Goal: Check status: Check status

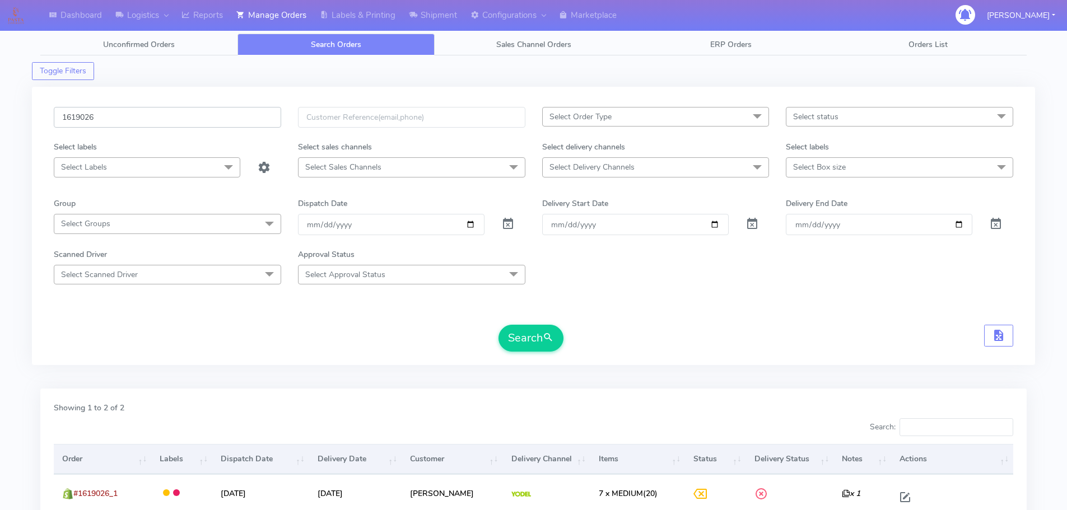
click at [215, 116] on input "1619026" at bounding box center [167, 117] width 227 height 21
paste input "410"
type input "1619410"
click at [499, 325] on button "Search" at bounding box center [531, 338] width 65 height 27
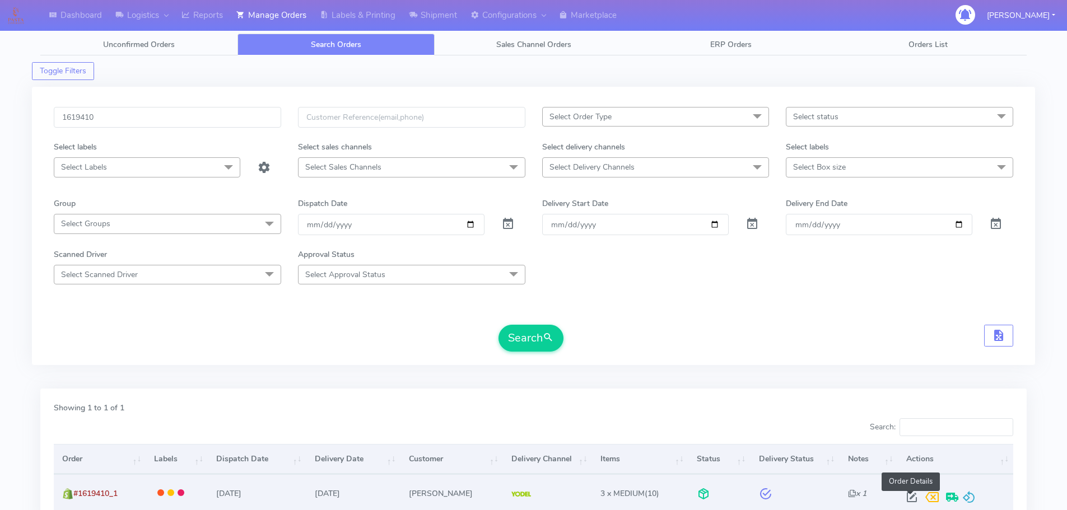
click at [909, 498] on span at bounding box center [912, 500] width 20 height 11
select select "5"
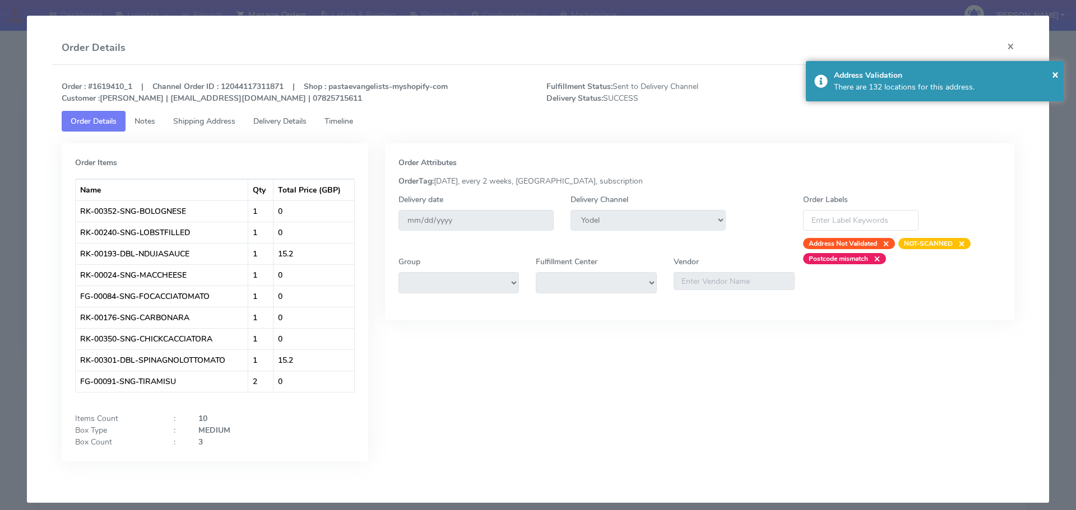
click at [292, 115] on link "Delivery Details" at bounding box center [279, 121] width 71 height 21
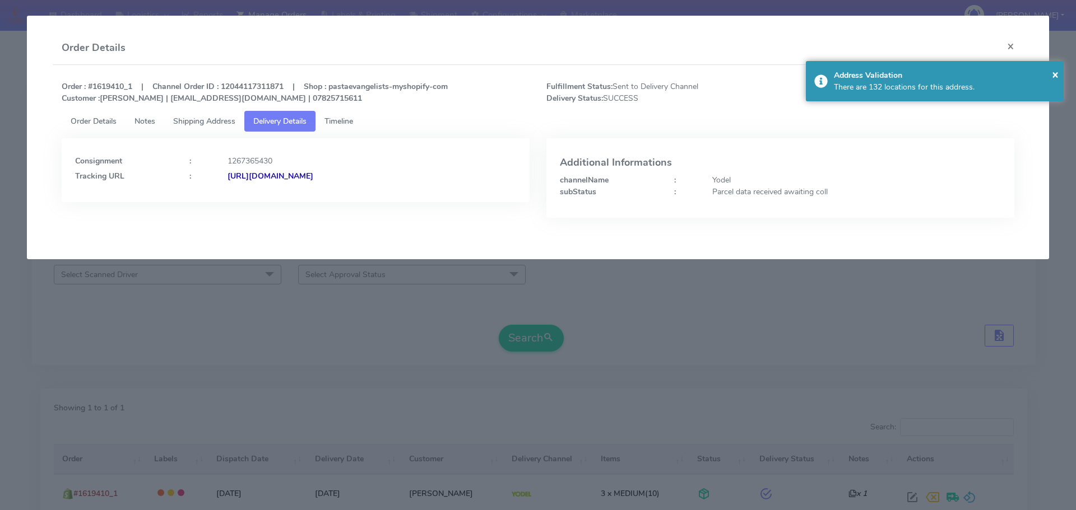
drag, startPoint x: 296, startPoint y: 300, endPoint x: 363, endPoint y: 58, distance: 251.2
click at [296, 301] on modal-container "Order Details × Order : #1619410_1 | Channel Order ID : 12044117311871 | Shop :…" at bounding box center [538, 255] width 1076 height 510
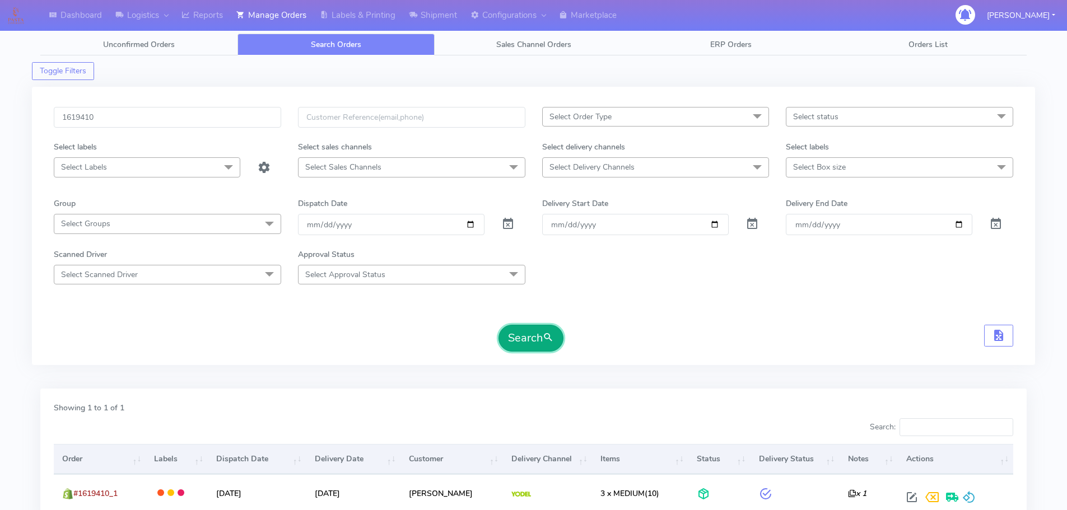
click at [538, 338] on button "Search" at bounding box center [531, 338] width 65 height 27
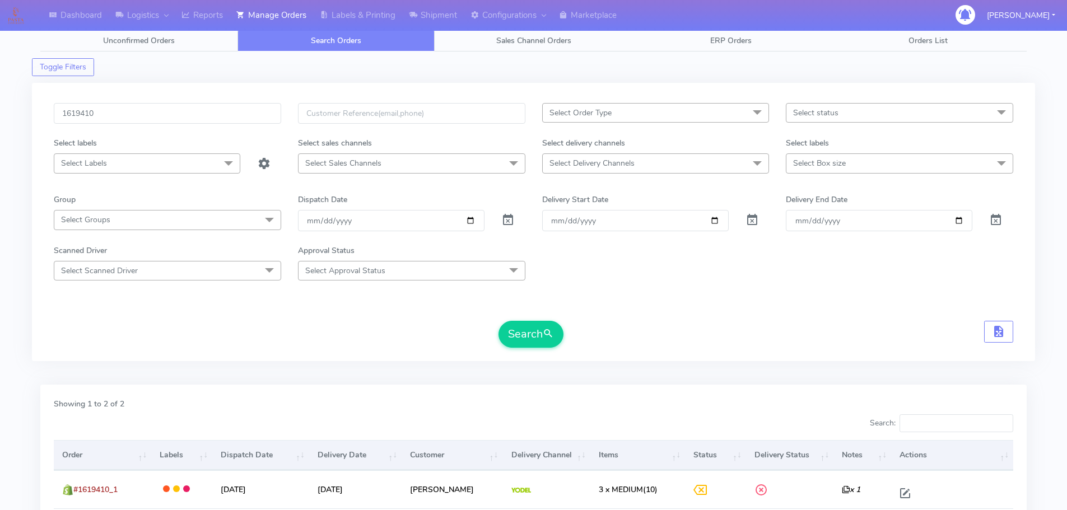
scroll to position [136, 0]
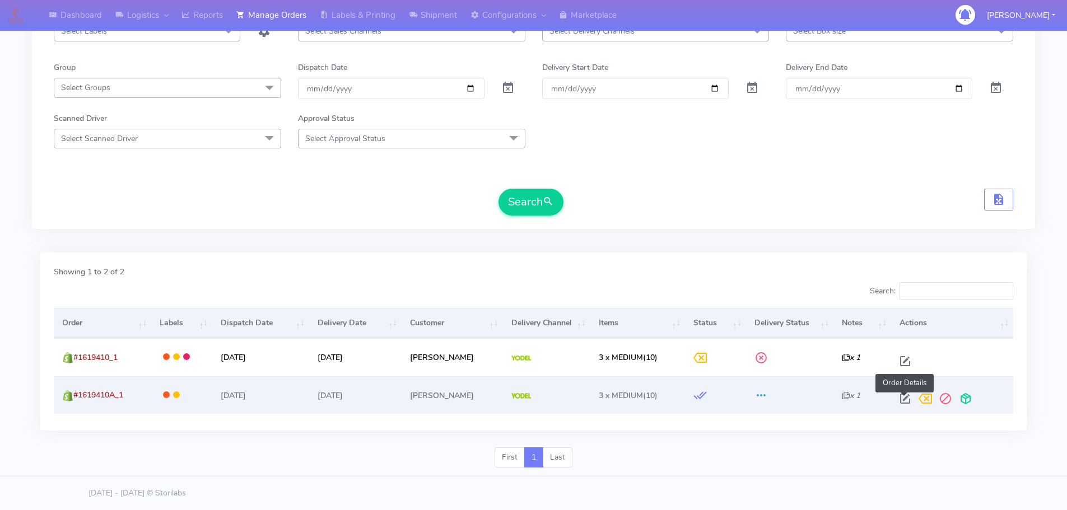
click at [905, 399] on span at bounding box center [905, 401] width 20 height 11
select select "5"
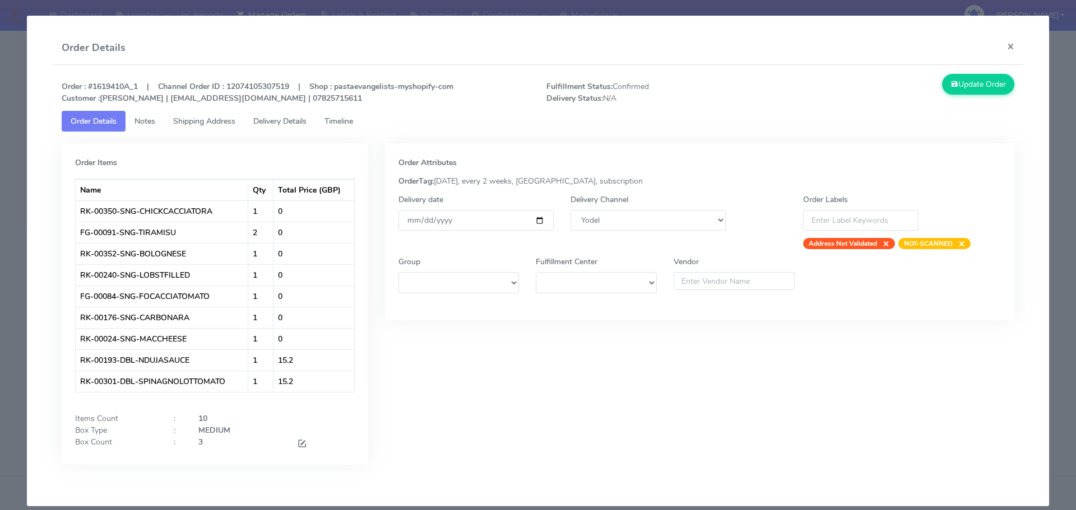
click at [343, 129] on link "Timeline" at bounding box center [338, 121] width 46 height 21
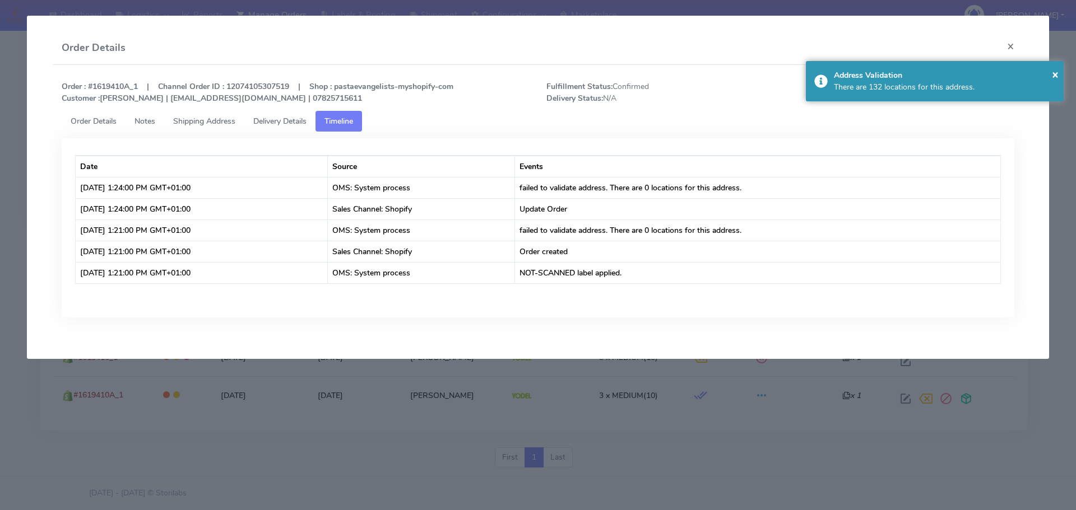
click at [194, 122] on span "Shipping Address" at bounding box center [204, 121] width 62 height 11
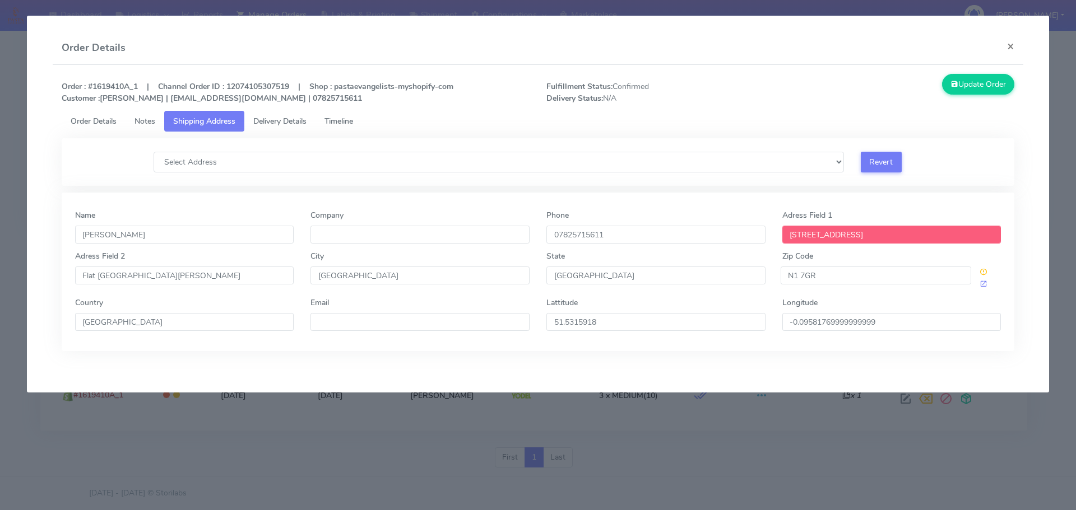
click at [821, 56] on div "Order Details ×" at bounding box center [538, 48] width 971 height 34
click at [384, 161] on select "Select Address Flat 1, The Cooper Building, 36 Wharf Road, , , London, Flat 2, …" at bounding box center [498, 162] width 690 height 21
select select "Flat 12, The Cooper Building, 36 Wharf Road, , , London,"
click at [153, 152] on select "Select Address Flat 1, The Cooper Building, 36 Wharf Road, , , London, Flat 2, …" at bounding box center [498, 162] width 690 height 21
type input "The Cooper Building"
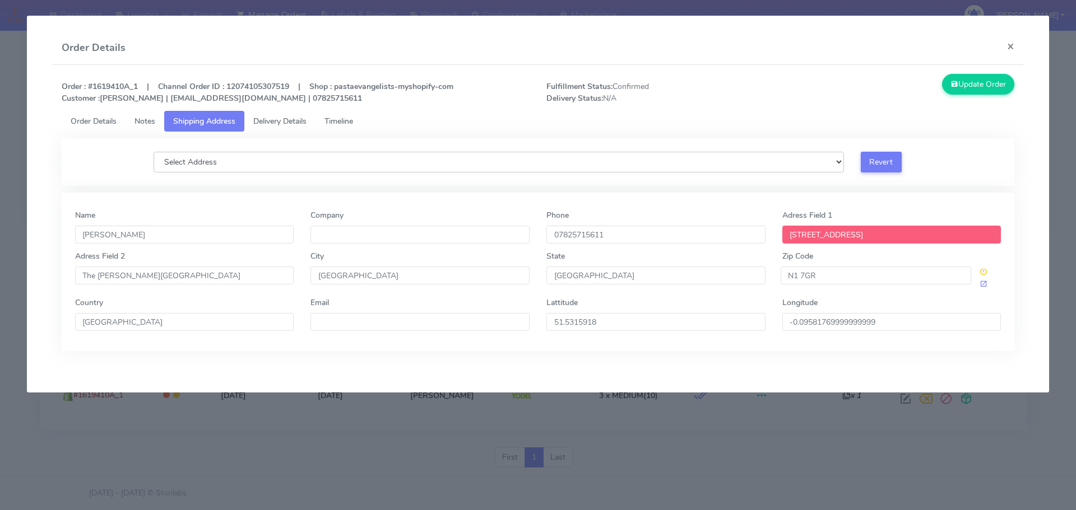
type input "Flat 12"
click at [100, 122] on span "Order Details" at bounding box center [94, 121] width 46 height 11
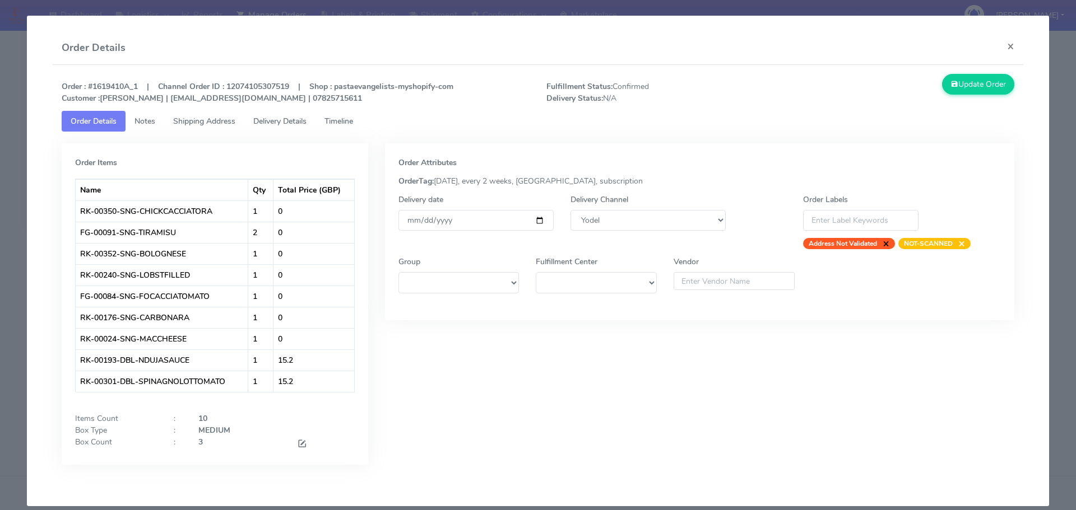
click at [879, 248] on span "×" at bounding box center [883, 243] width 12 height 11
click at [950, 87] on icon at bounding box center [954, 84] width 8 height 11
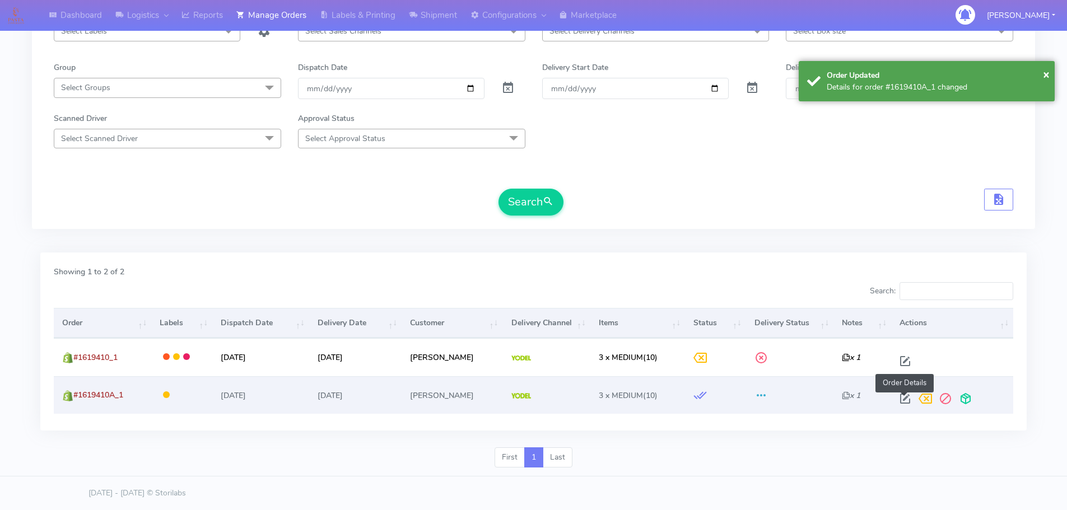
click at [901, 397] on span at bounding box center [905, 401] width 20 height 11
select select "5"
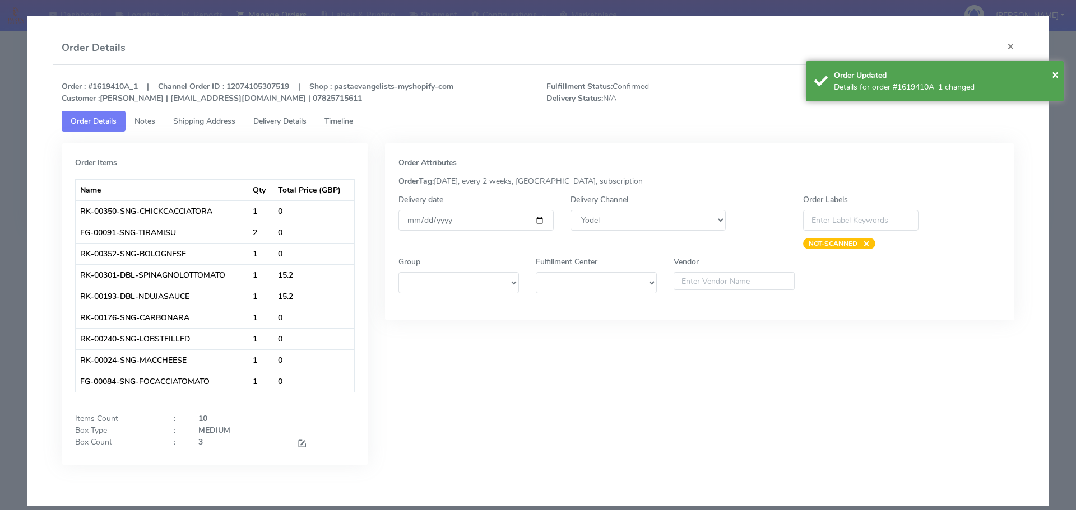
click at [348, 121] on span "Timeline" at bounding box center [338, 121] width 29 height 11
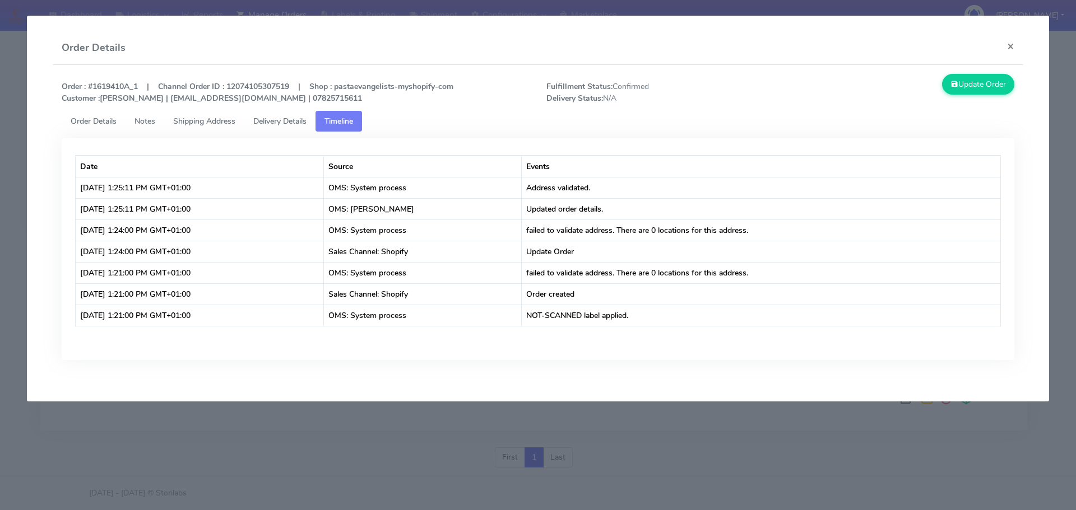
drag, startPoint x: 433, startPoint y: 438, endPoint x: 427, endPoint y: 402, distance: 35.8
click at [432, 438] on modal-container "Order Details × Order : #1619410A_1 | Channel Order ID : 12074105307519 | Shop …" at bounding box center [538, 255] width 1076 height 510
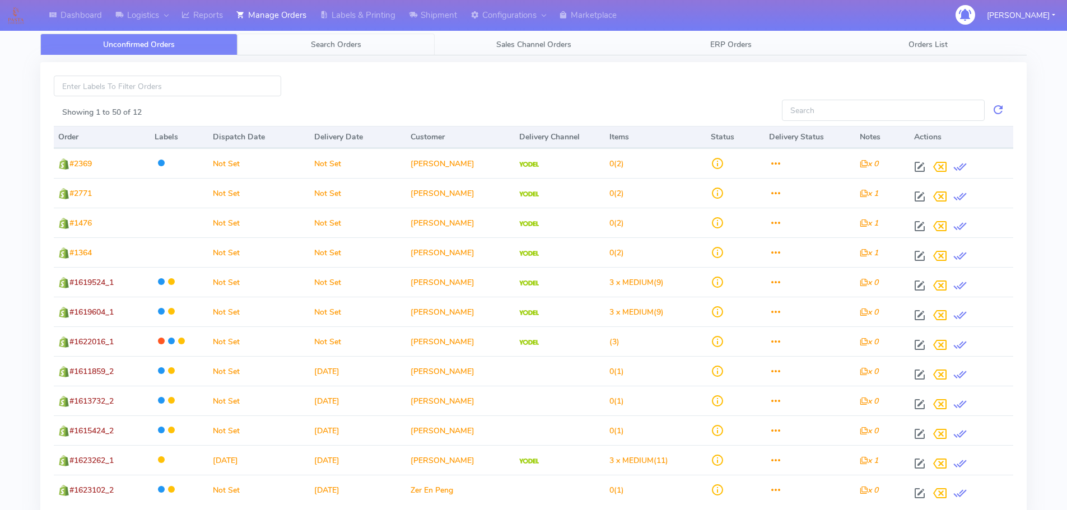
click at [344, 48] on span "Search Orders" at bounding box center [336, 44] width 50 height 11
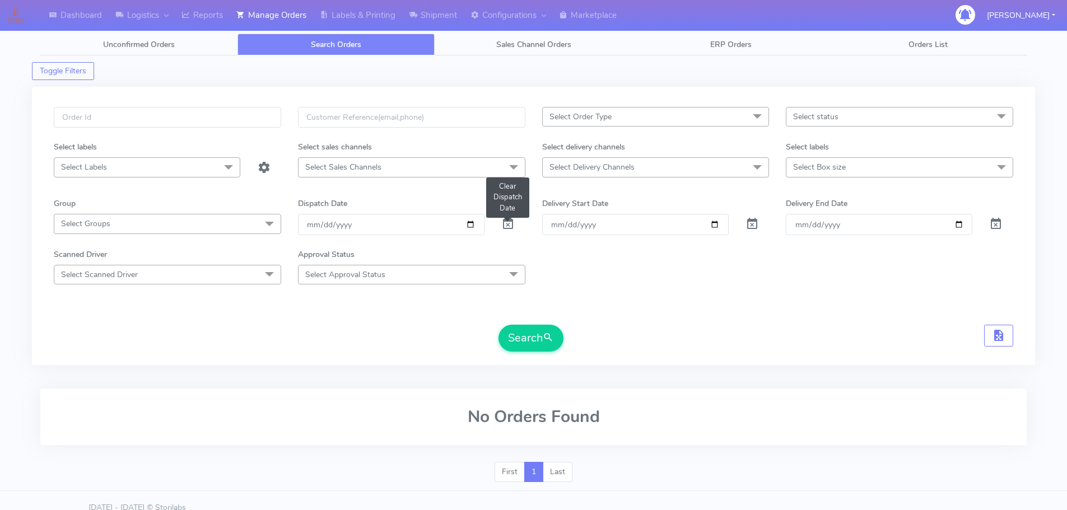
click at [513, 226] on span at bounding box center [507, 226] width 13 height 11
click at [204, 130] on div at bounding box center [167, 124] width 244 height 34
click at [208, 122] on input "text" at bounding box center [167, 117] width 227 height 21
paste input "1618766"
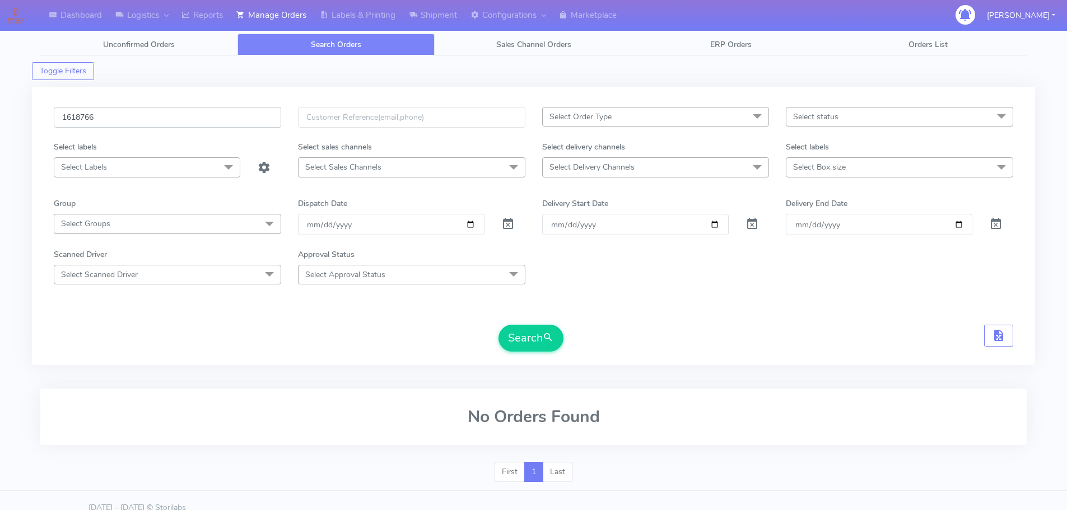
type input "1618766"
click at [499, 325] on button "Search" at bounding box center [531, 338] width 65 height 27
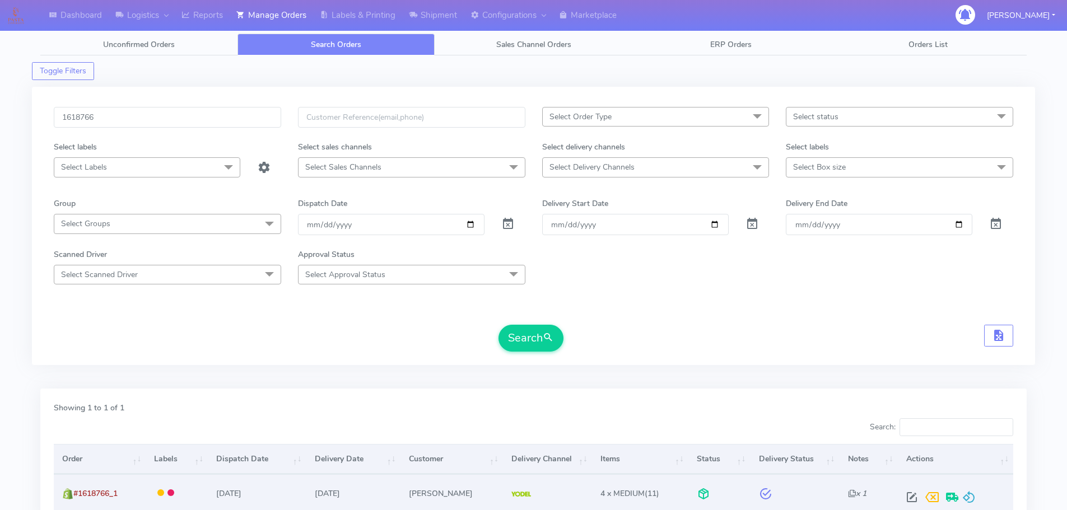
click at [909, 496] on span at bounding box center [912, 500] width 20 height 11
select select "5"
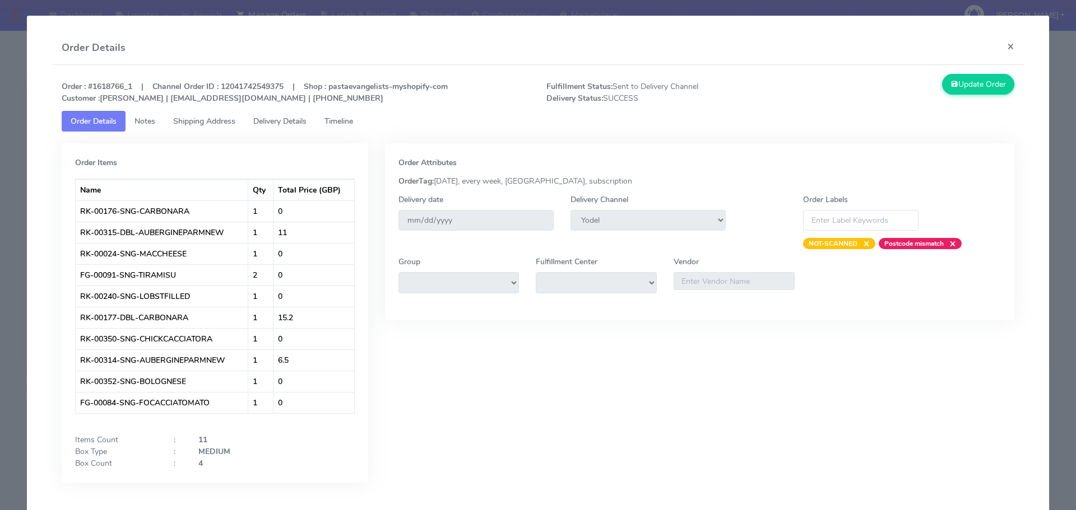
click at [278, 118] on span "Delivery Details" at bounding box center [279, 121] width 53 height 11
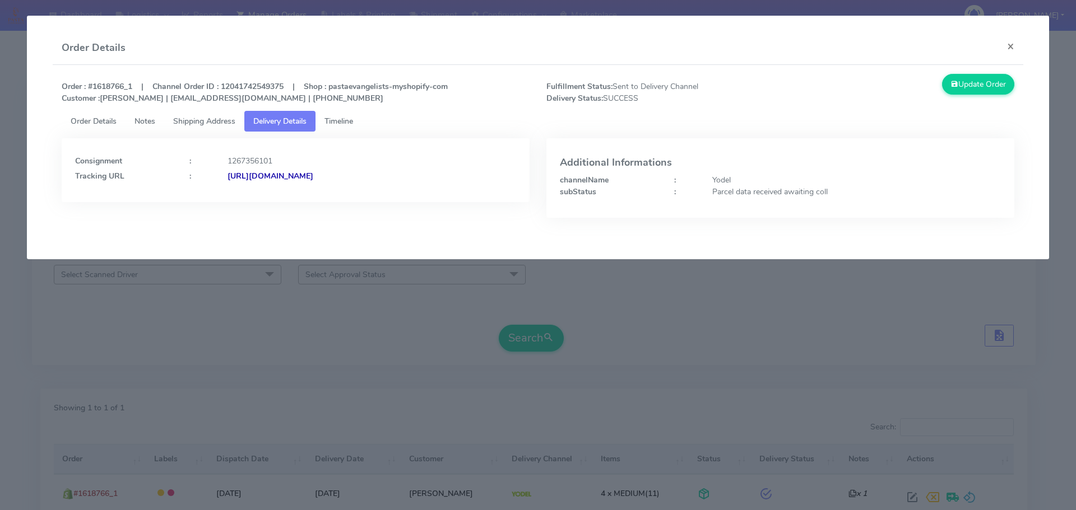
drag, startPoint x: 152, startPoint y: 331, endPoint x: 131, endPoint y: 153, distance: 178.8
click at [151, 323] on modal-container "Order Details × Order : #1618766_1 | Channel Order ID : 12041742549375 | Shop :…" at bounding box center [538, 255] width 1076 height 510
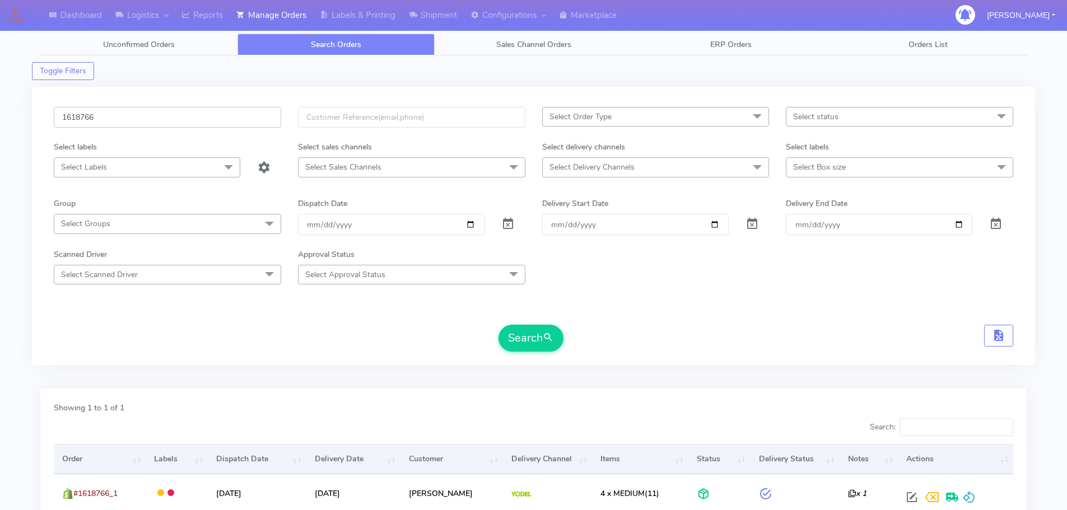
click at [230, 124] on input "1618766" at bounding box center [167, 117] width 227 height 21
click at [230, 123] on input "1618766" at bounding box center [167, 117] width 227 height 21
paste input "867"
type input "1618867"
click at [499, 325] on button "Search" at bounding box center [531, 338] width 65 height 27
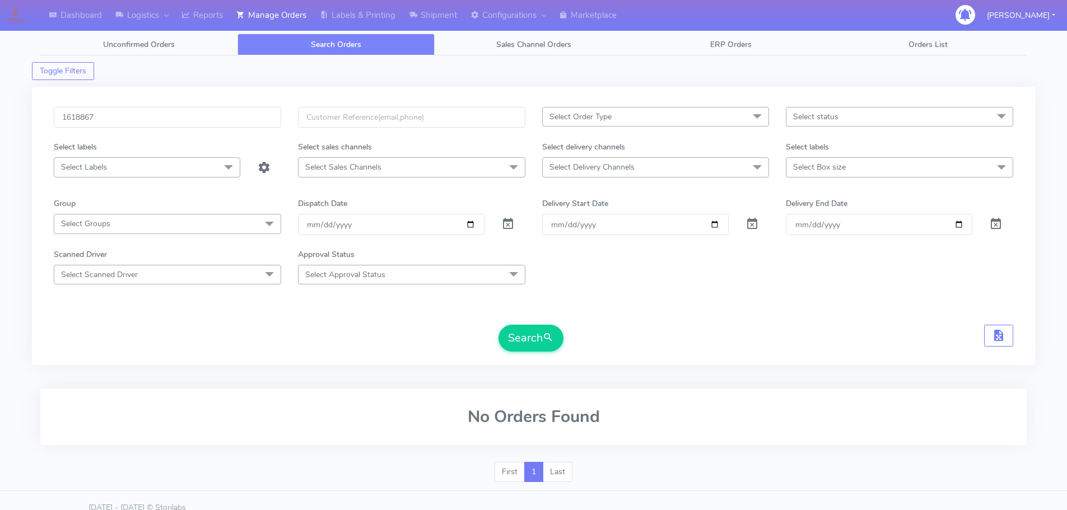
click at [818, 322] on form "1618867 Select Order Type Select All MEALS ATAVI One Off Pasta Club Gift Kit Ev…" at bounding box center [534, 229] width 960 height 245
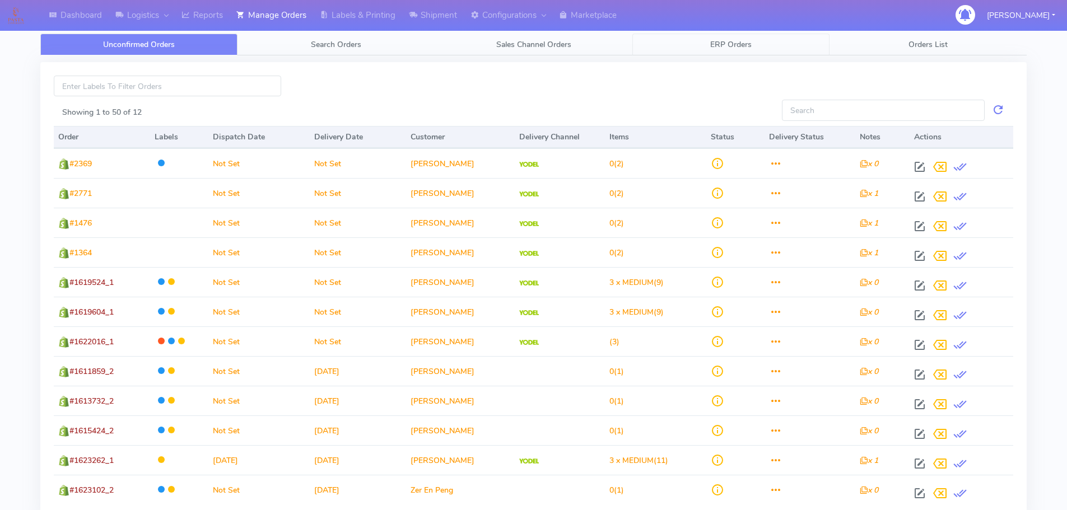
click at [811, 48] on link "ERP Orders" at bounding box center [730, 45] width 197 height 22
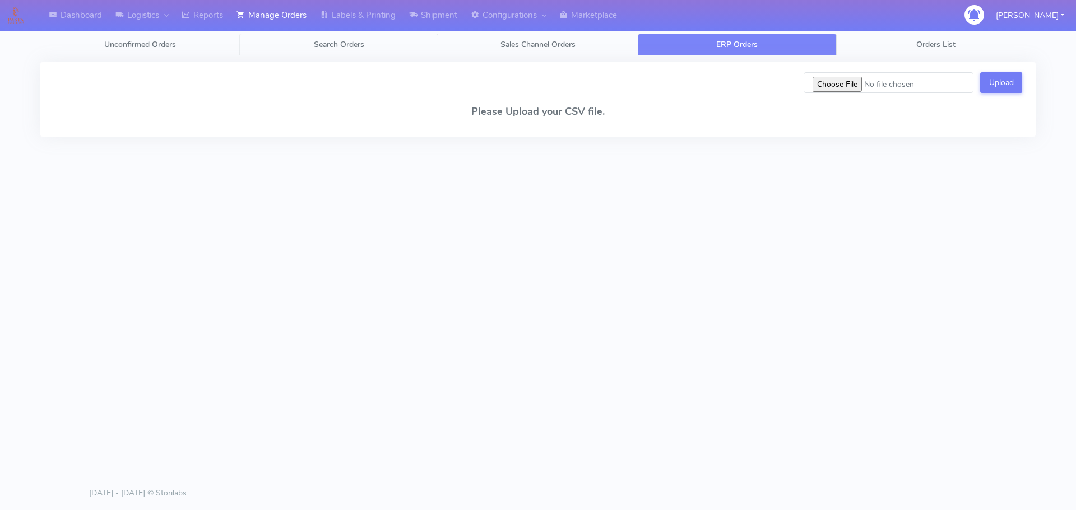
click at [337, 45] on span "Search Orders" at bounding box center [339, 44] width 50 height 11
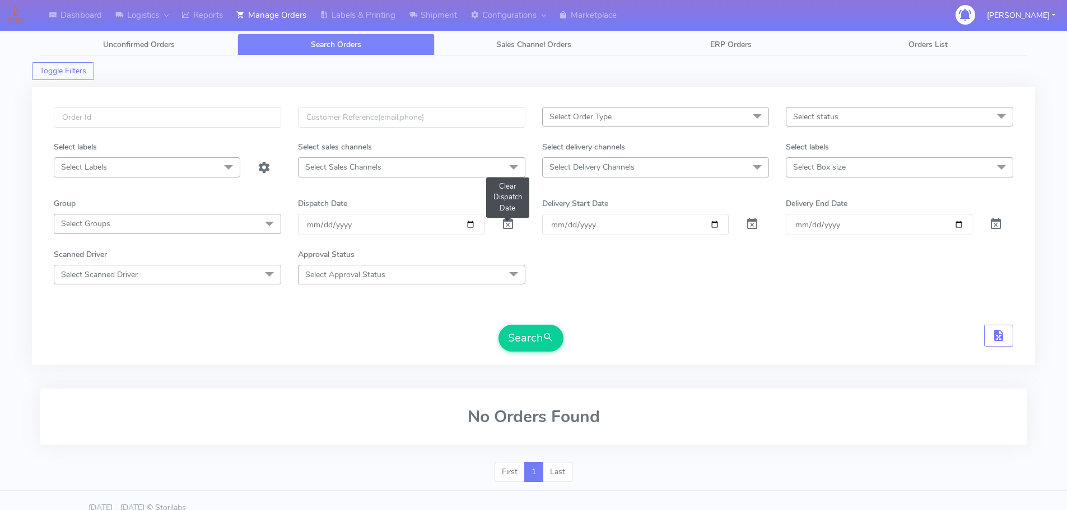
click at [508, 228] on span at bounding box center [507, 226] width 13 height 11
click at [213, 114] on input "text" at bounding box center [167, 117] width 227 height 21
paste input "1618867"
type input "1618867"
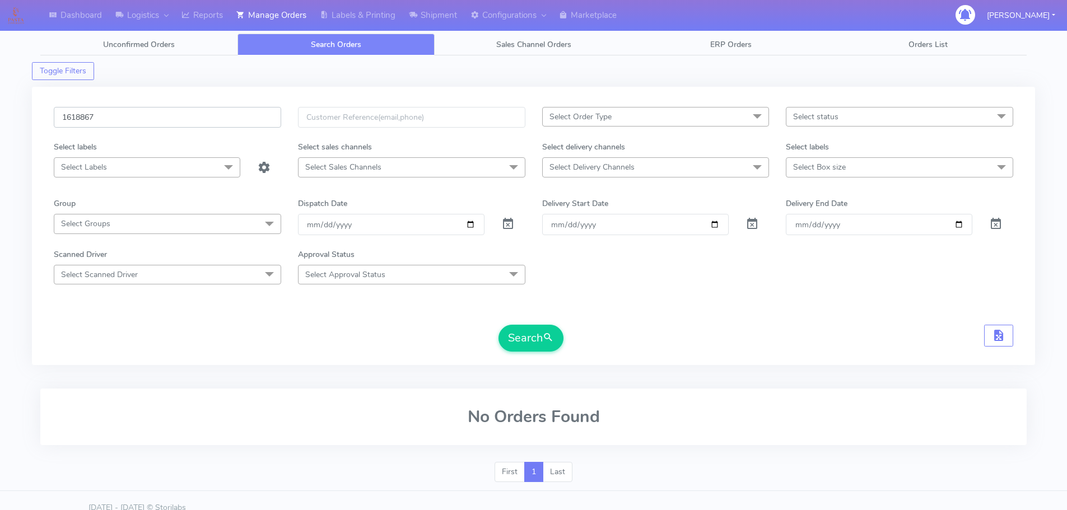
click at [499, 325] on button "Search" at bounding box center [531, 338] width 65 height 27
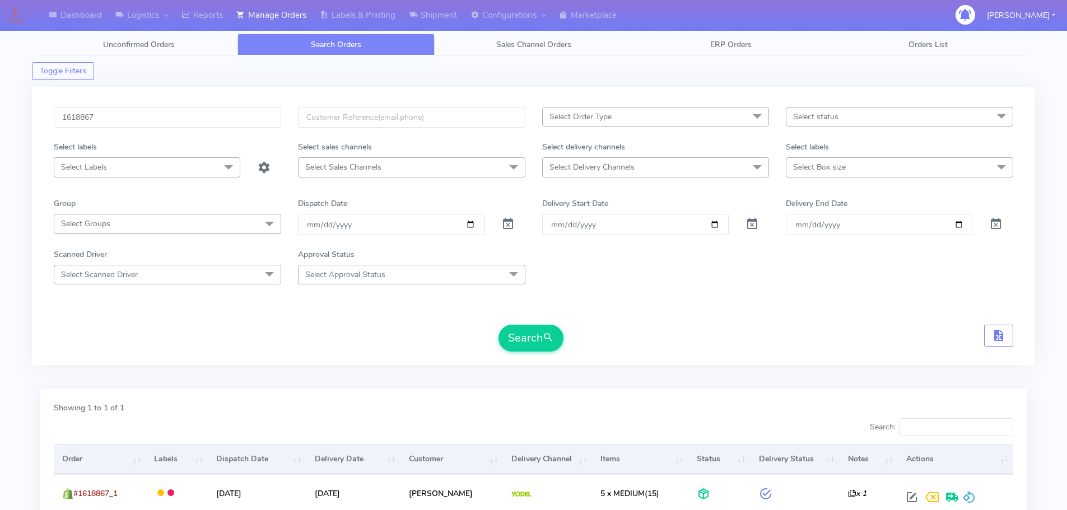
click at [823, 309] on form "1618867 Select Order Type Select All MEALS ATAVI One Off Pasta Club Gift Kit Ev…" at bounding box center [534, 229] width 960 height 245
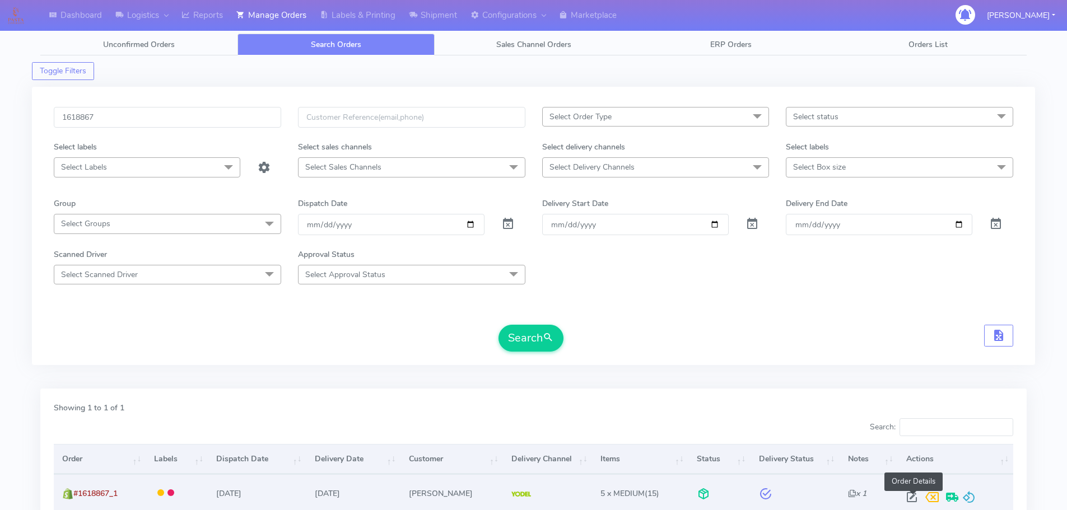
click at [911, 501] on span at bounding box center [912, 500] width 20 height 11
select select "5"
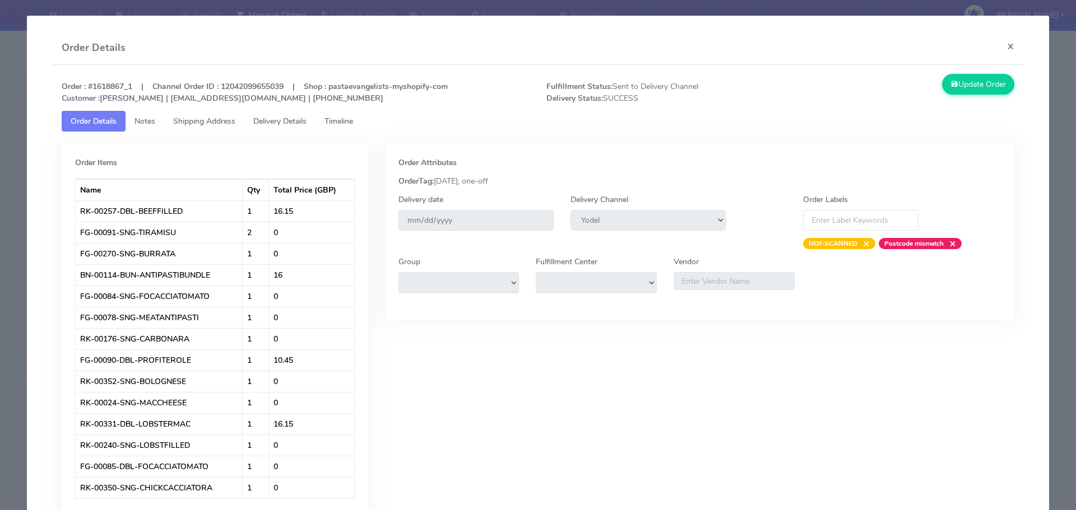
click at [303, 131] on link "Delivery Details" at bounding box center [279, 121] width 71 height 21
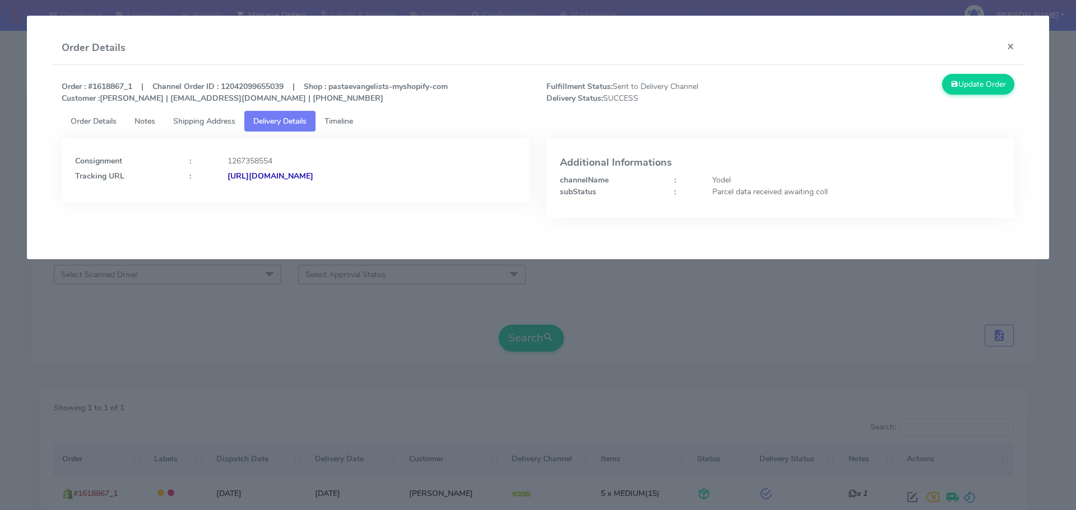
click at [264, 273] on modal-container "Order Details × Order : #1618867_1 | Channel Order ID : 12042099655039 | Shop :…" at bounding box center [538, 255] width 1076 height 510
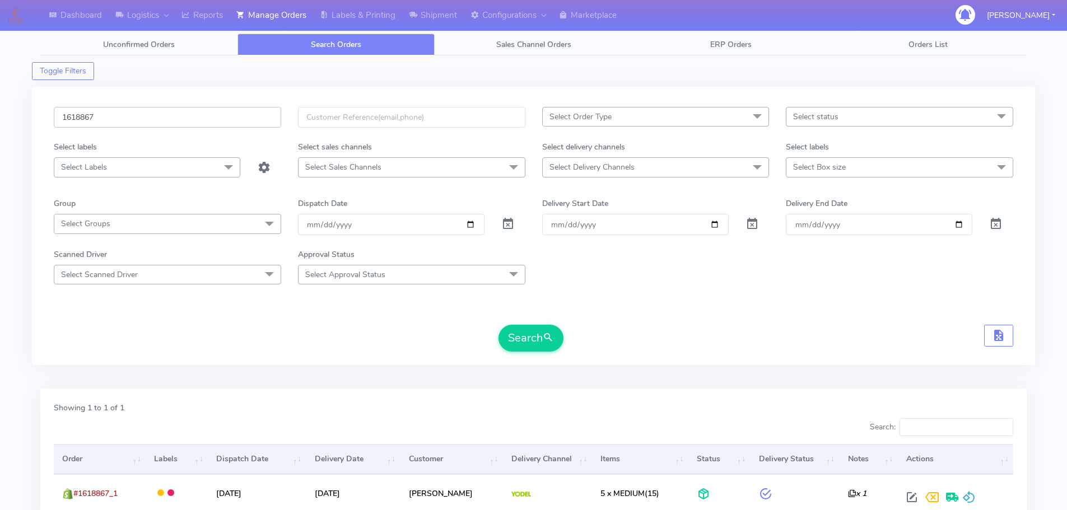
click at [249, 114] on input "1618867" at bounding box center [167, 117] width 227 height 21
paste input "465"
type input "1618465"
click at [499, 325] on button "Search" at bounding box center [531, 338] width 65 height 27
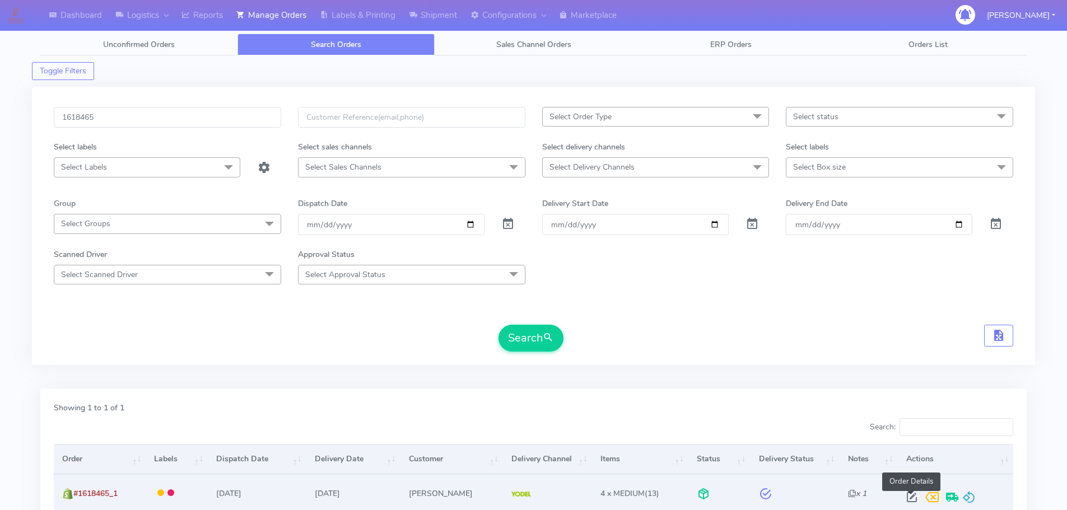
click at [909, 498] on span at bounding box center [912, 500] width 20 height 11
select select "5"
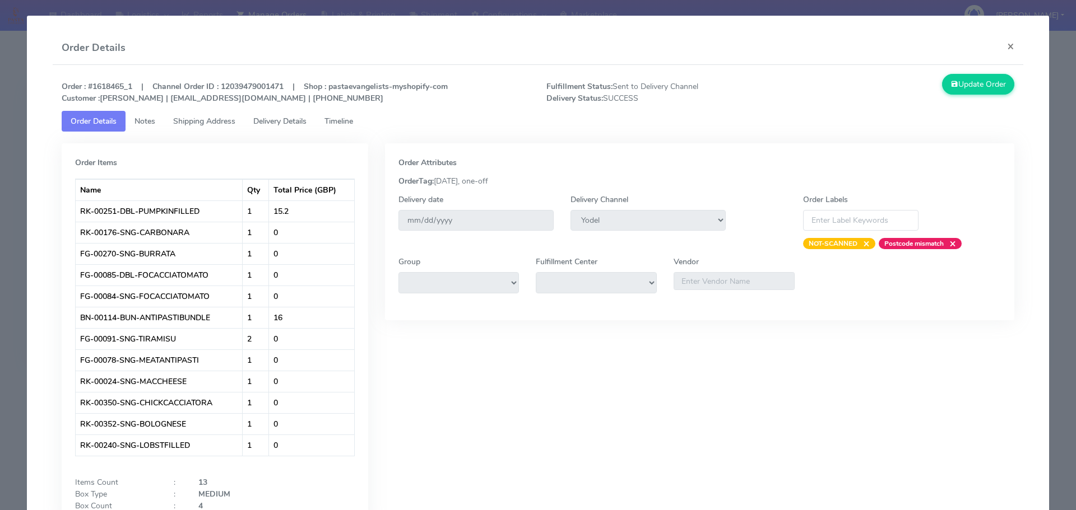
click at [295, 126] on span "Delivery Details" at bounding box center [279, 121] width 53 height 11
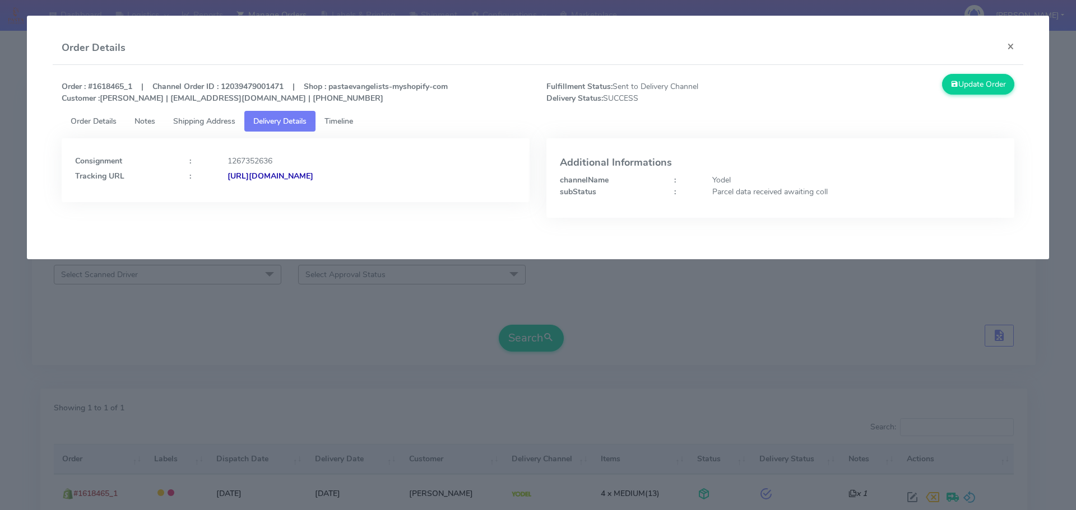
click at [387, 333] on modal-container "Order Details × Order : #1618465_1 | Channel Order ID : 12039479001471 | Shop :…" at bounding box center [538, 255] width 1076 height 510
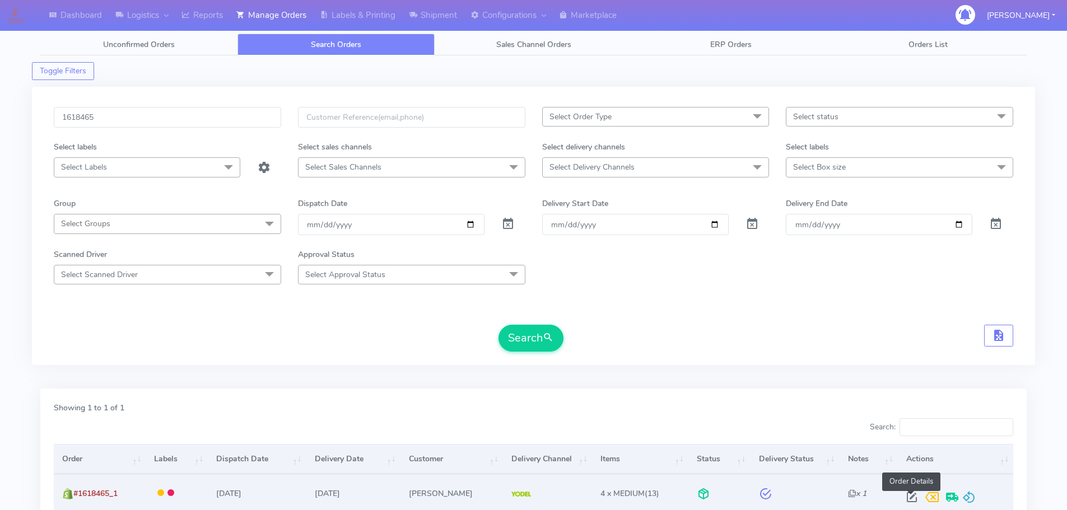
click at [911, 502] on span at bounding box center [912, 500] width 20 height 11
select select "5"
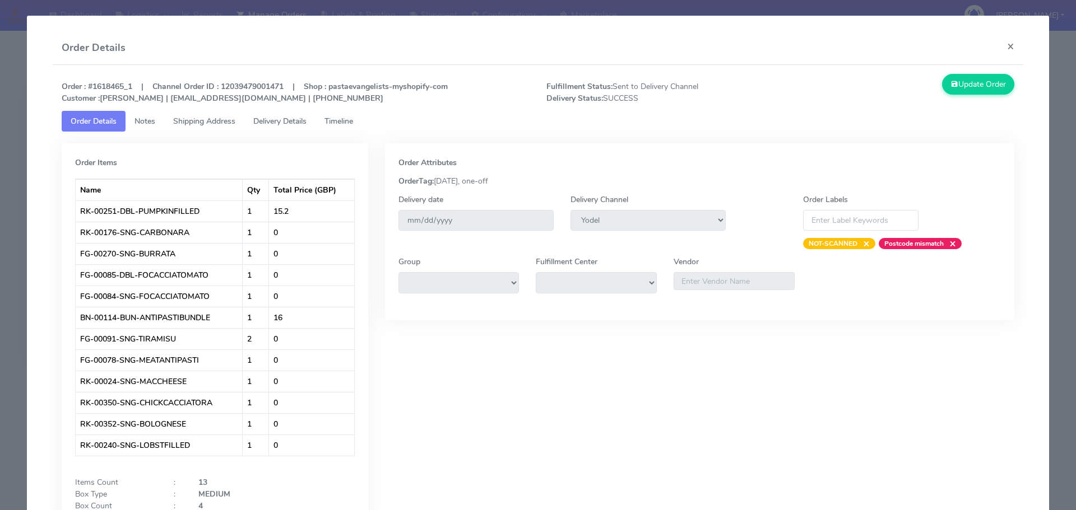
click at [281, 113] on link "Delivery Details" at bounding box center [279, 121] width 71 height 21
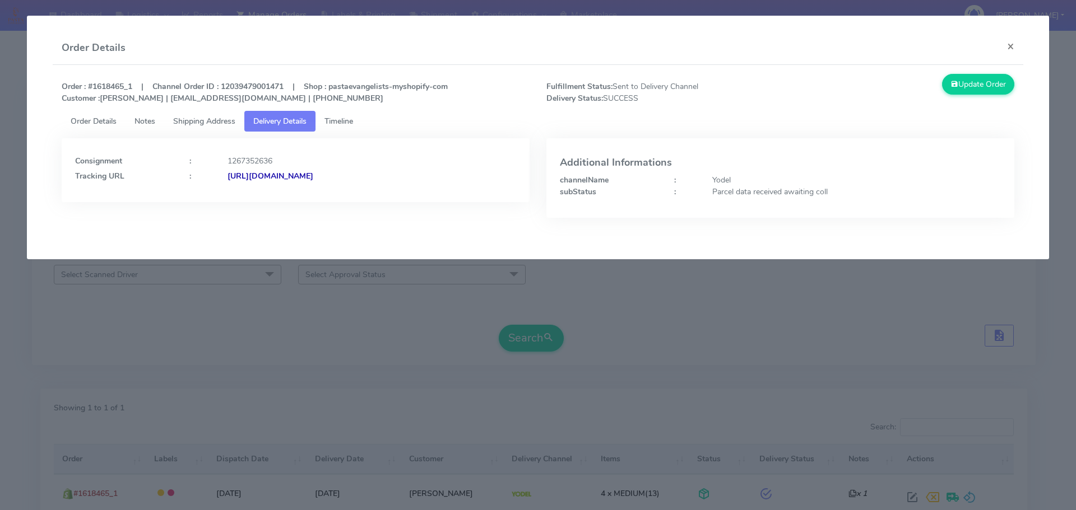
drag, startPoint x: 419, startPoint y: 196, endPoint x: 349, endPoint y: 198, distance: 70.0
click at [349, 198] on div "Consignment : 1267352636 Tracking URL : https://www.yodel.co.uk/tracking/JJD000…" at bounding box center [296, 170] width 468 height 64
copy strong "JJD0002249960882612"
click at [106, 371] on modal-container "Order Details × Order : #1618465_1 | Channel Order ID : 12039479001471 | Shop :…" at bounding box center [538, 255] width 1076 height 510
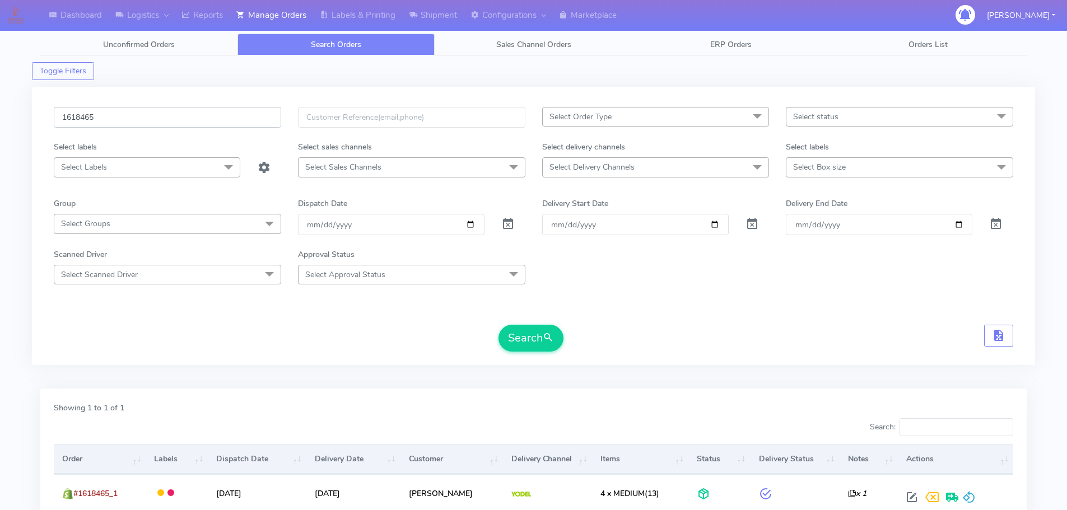
click at [218, 116] on input "1618465" at bounding box center [167, 117] width 227 height 21
paste input "581"
click at [499, 325] on button "Search" at bounding box center [531, 338] width 65 height 27
click at [221, 118] on input "1618581" at bounding box center [167, 117] width 227 height 21
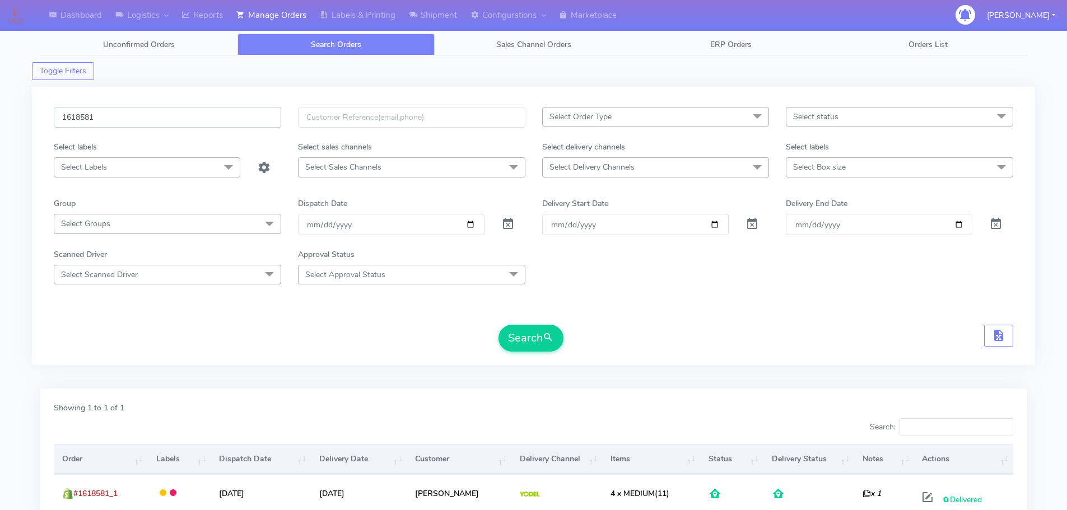
click at [221, 118] on input "1618581" at bounding box center [167, 117] width 227 height 21
paste input "9458"
type input "1619458"
click at [499, 325] on button "Search" at bounding box center [531, 338] width 65 height 27
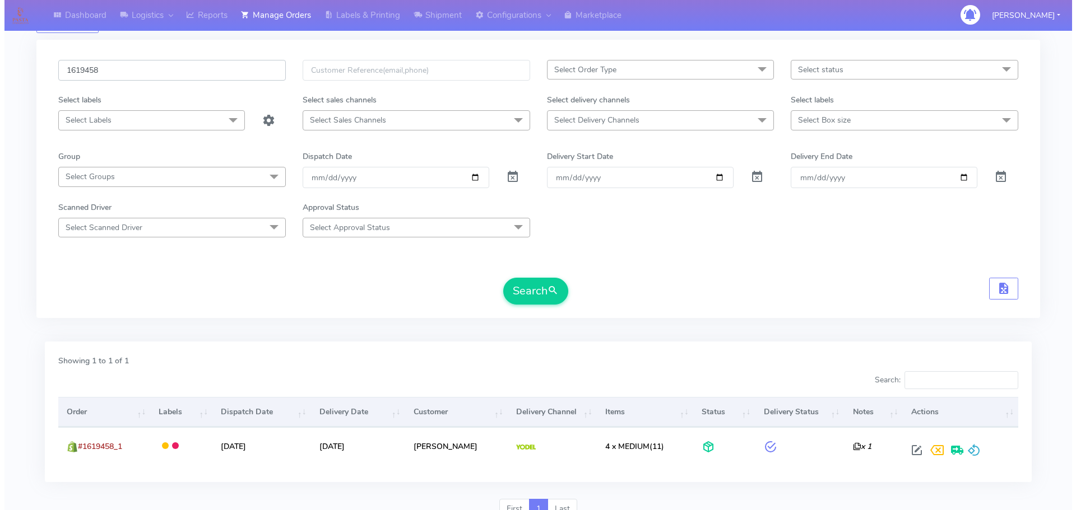
scroll to position [98, 0]
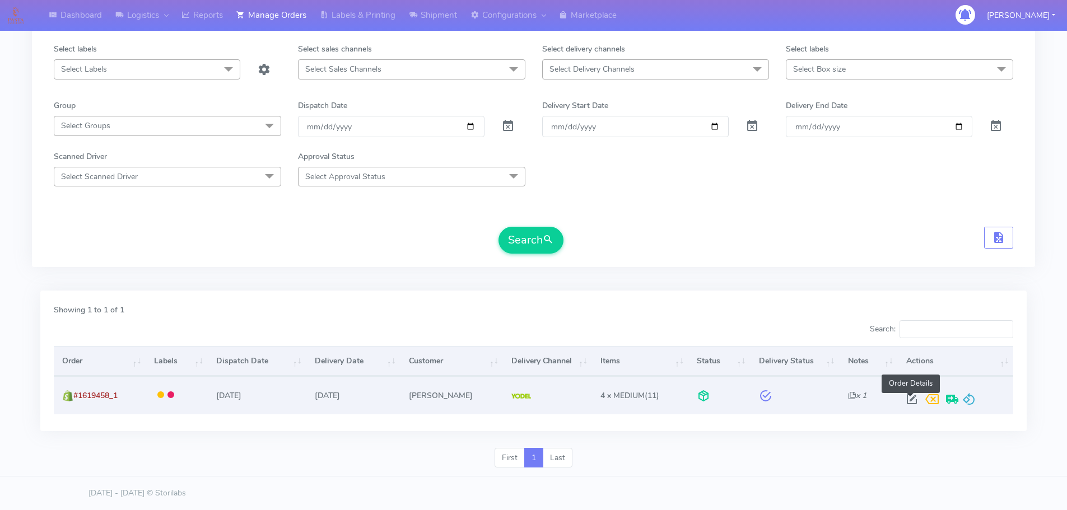
click at [916, 397] on span at bounding box center [912, 402] width 20 height 11
select select "5"
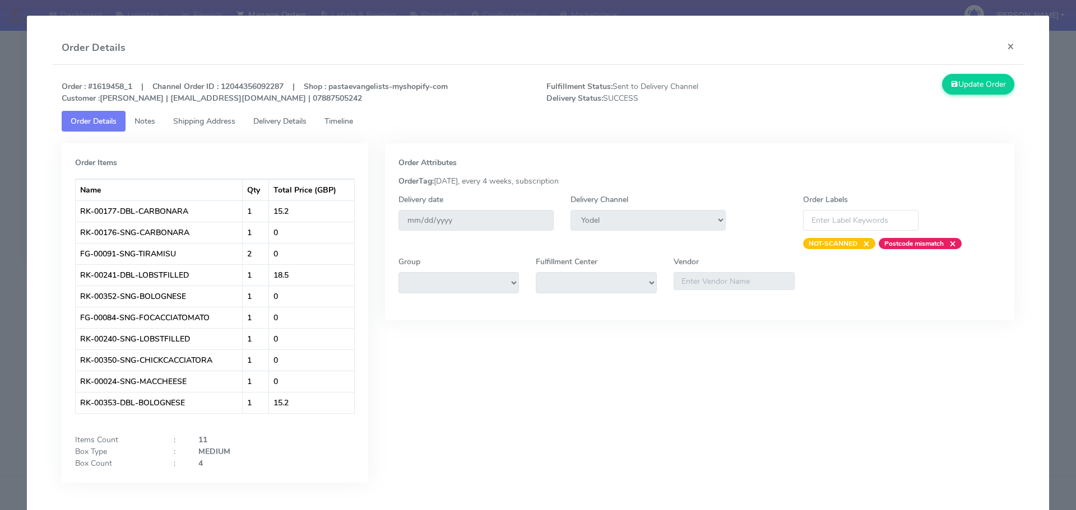
click at [262, 119] on span "Delivery Details" at bounding box center [279, 121] width 53 height 11
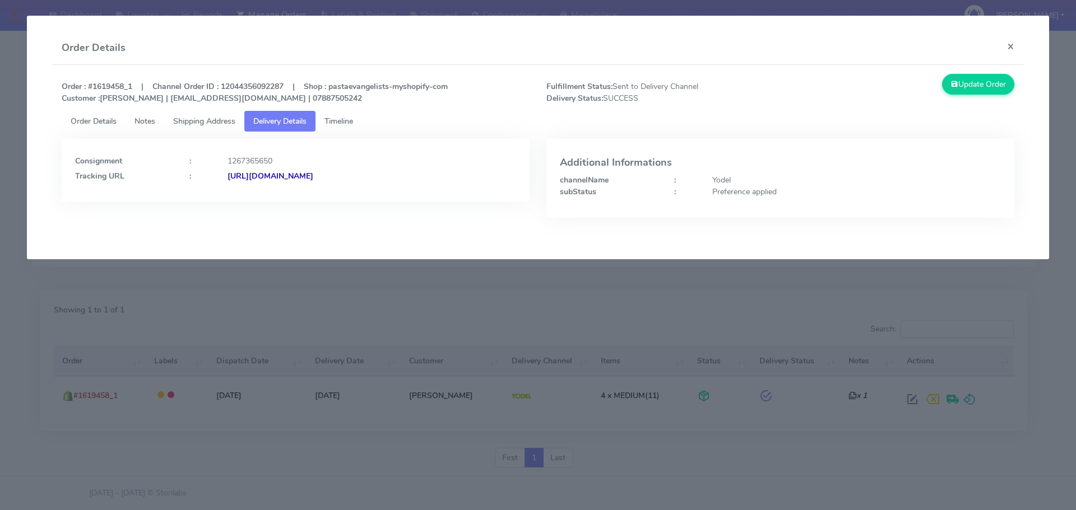
drag, startPoint x: 457, startPoint y: 190, endPoint x: 350, endPoint y: 194, distance: 107.1
click at [350, 194] on div "Consignment : 1267365650 Tracking URL : https://www.yodel.co.uk/tracking/JJD000…" at bounding box center [296, 170] width 468 height 64
copy strong "JJD0002249960884028"
